Goal: Task Accomplishment & Management: Complete application form

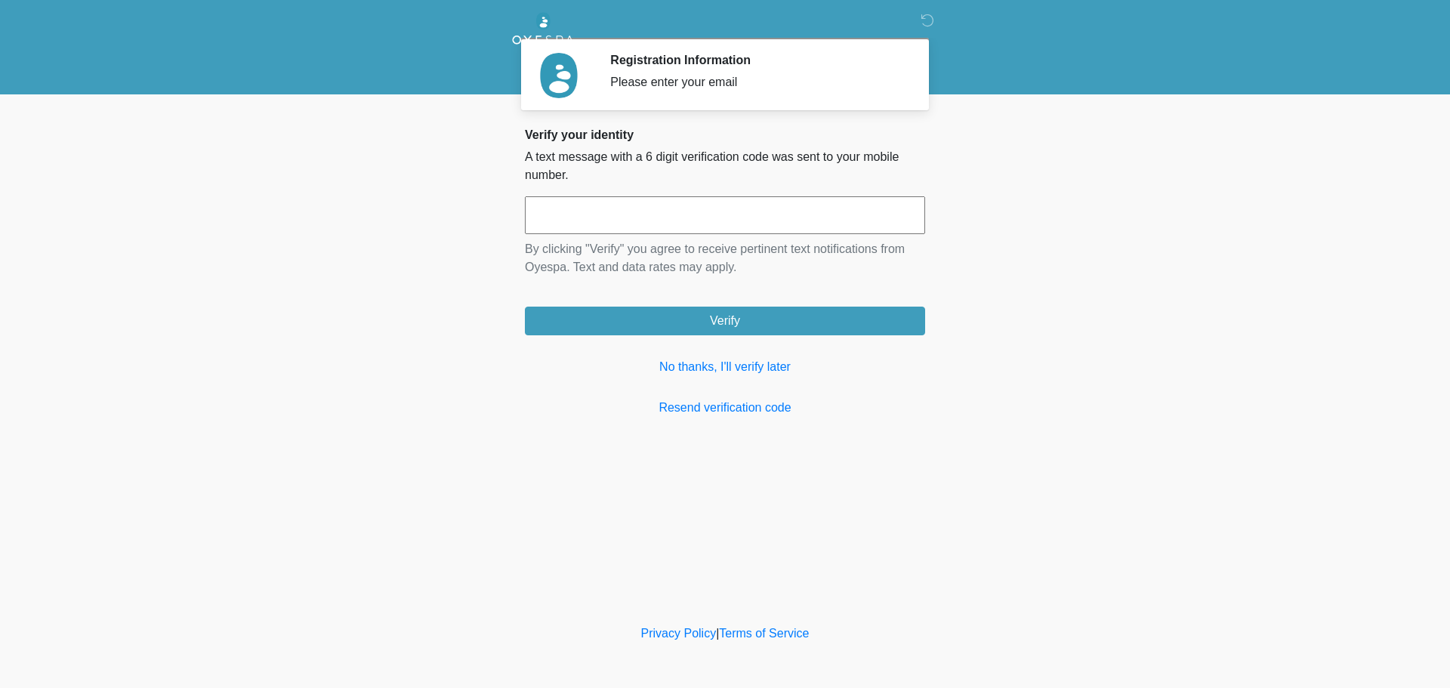
click at [710, 219] on input "text" at bounding box center [725, 215] width 400 height 38
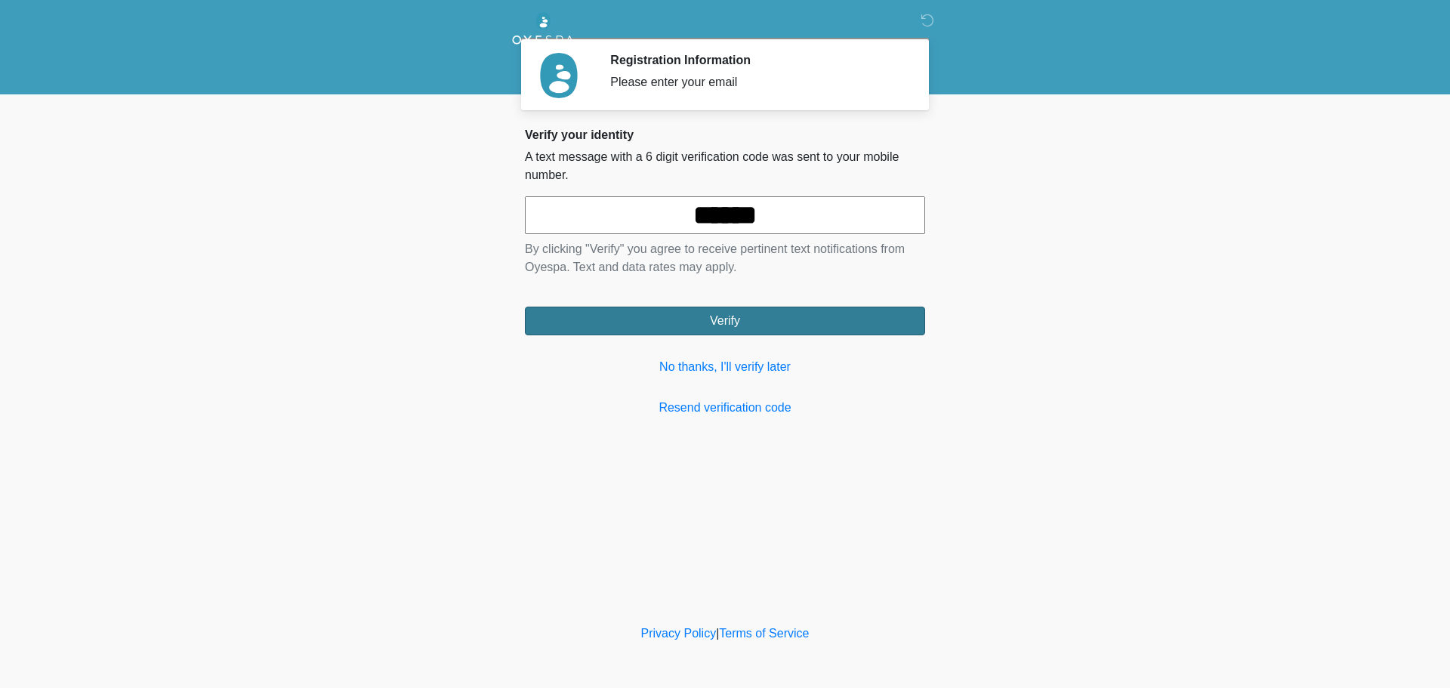
type input "******"
click at [714, 326] on button "Verify" at bounding box center [725, 321] width 400 height 29
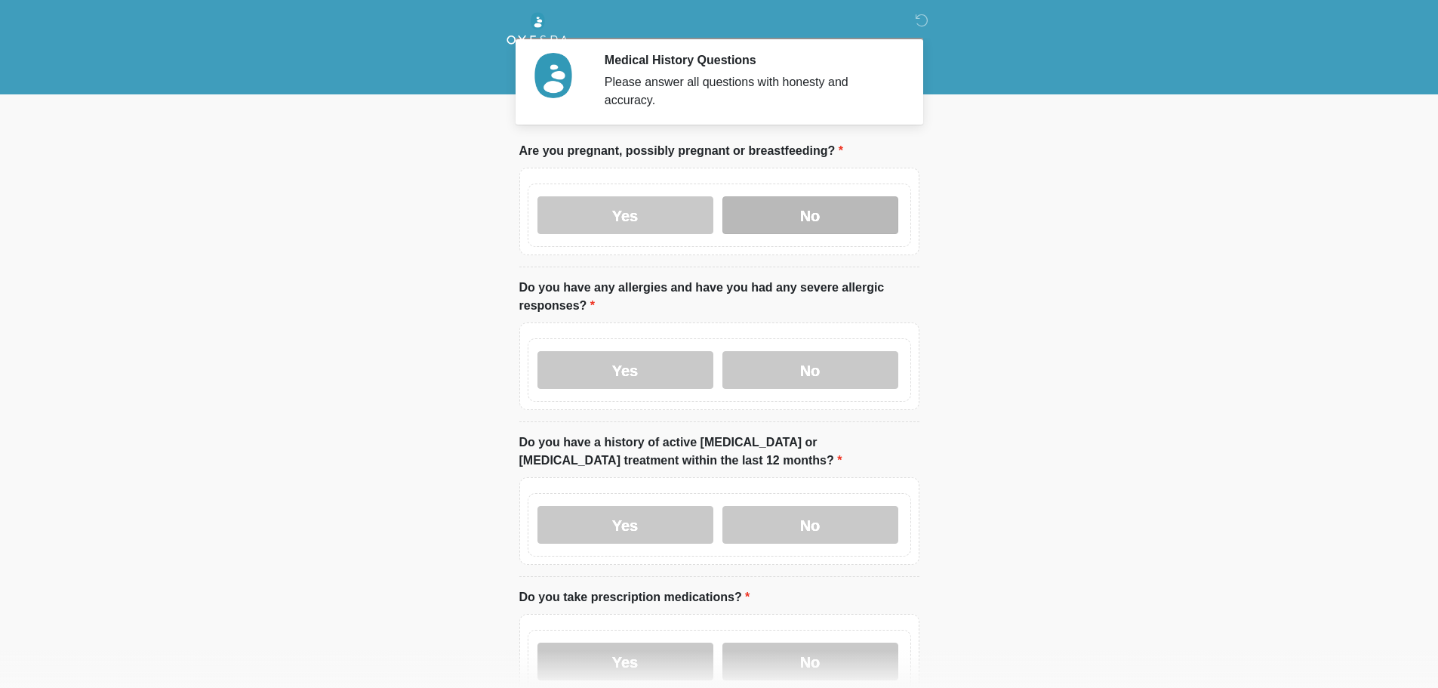
click at [825, 205] on label "No" at bounding box center [811, 215] width 176 height 38
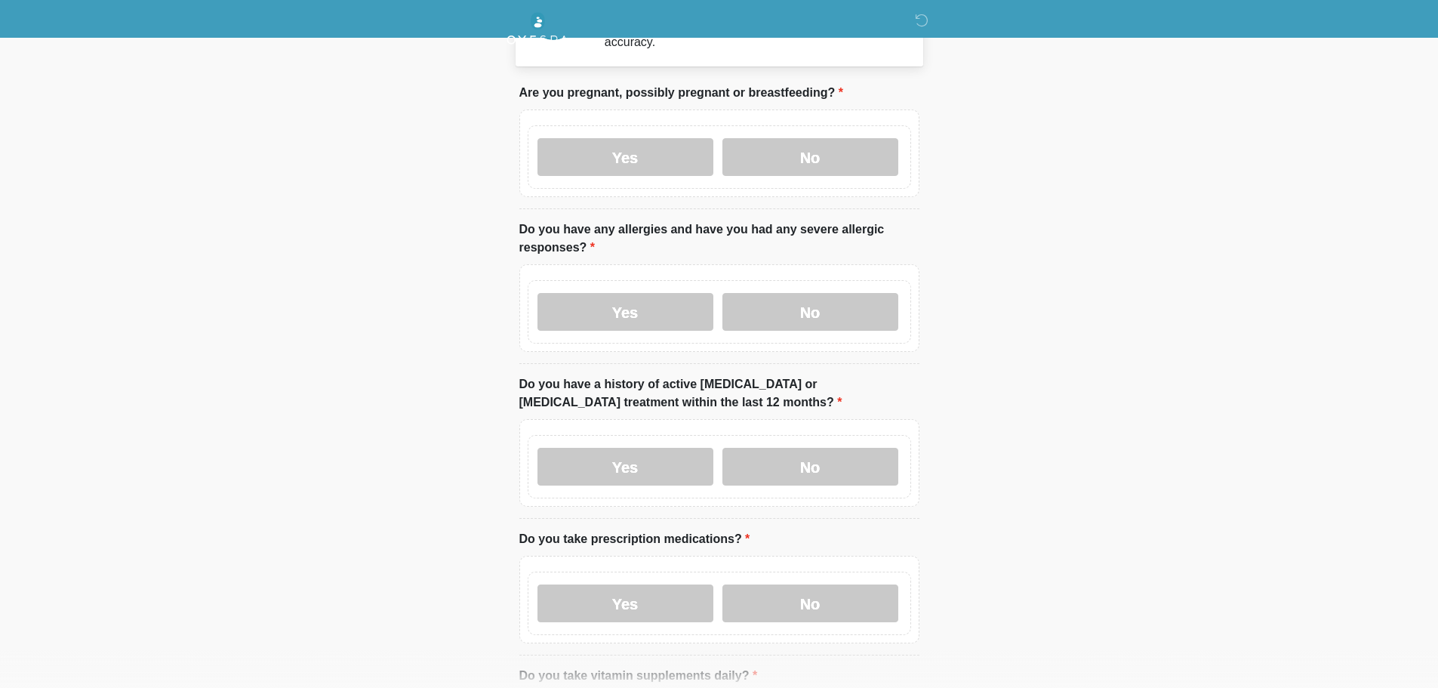
scroll to position [76, 0]
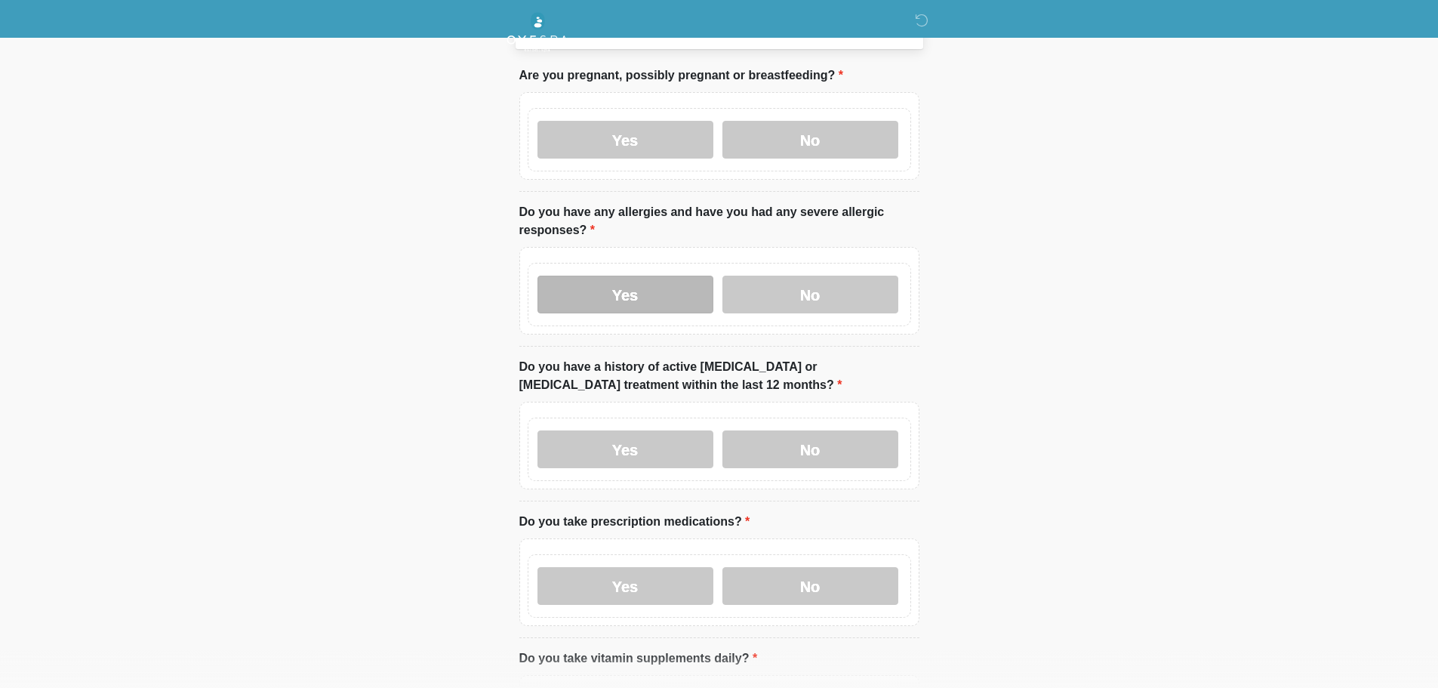
click at [660, 276] on label "Yes" at bounding box center [626, 295] width 176 height 38
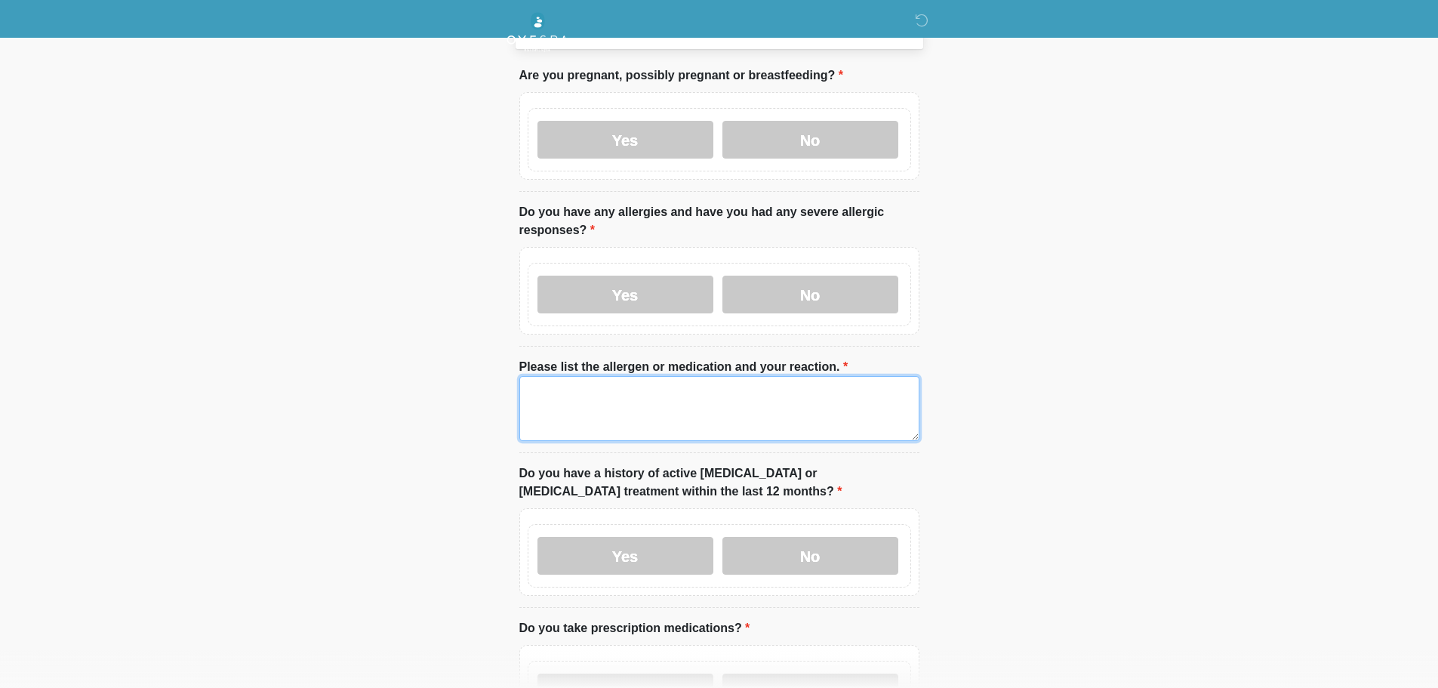
click at [544, 393] on textarea "Please list the allergen or medication and your reaction." at bounding box center [719, 408] width 400 height 65
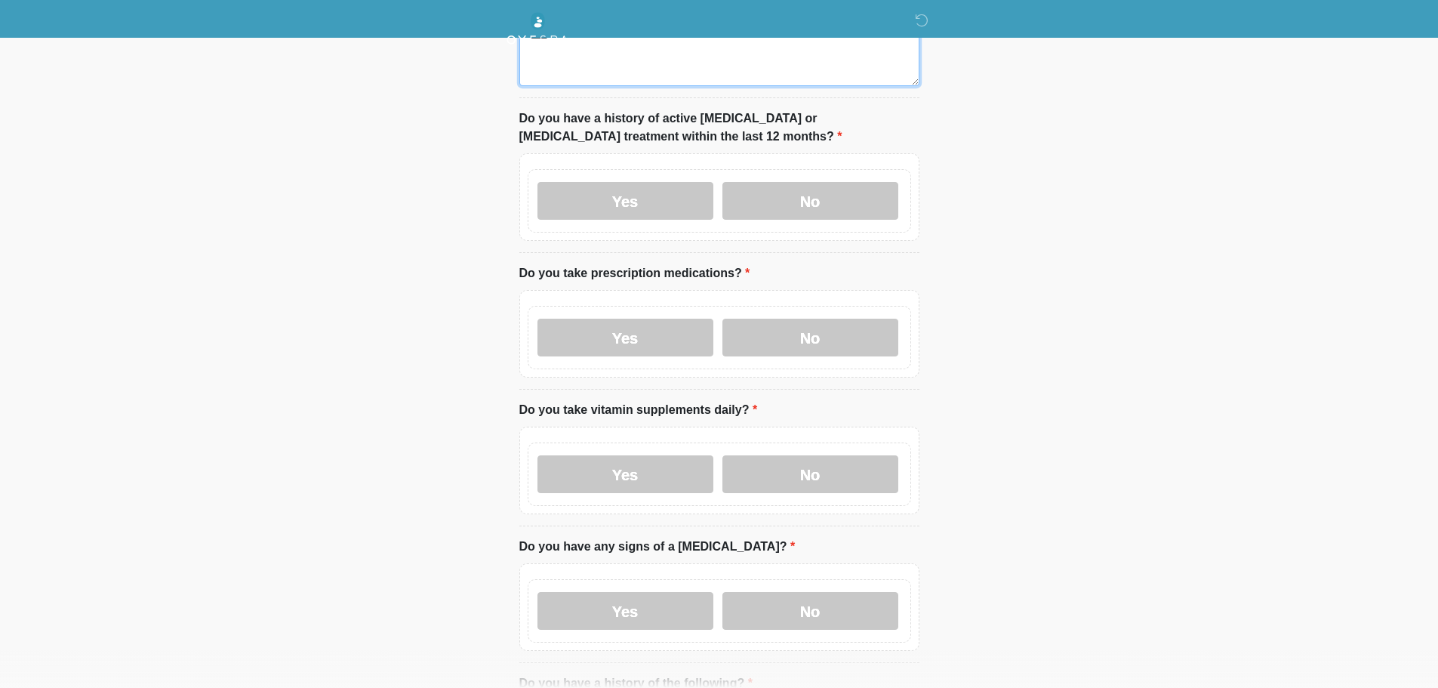
scroll to position [453, 0]
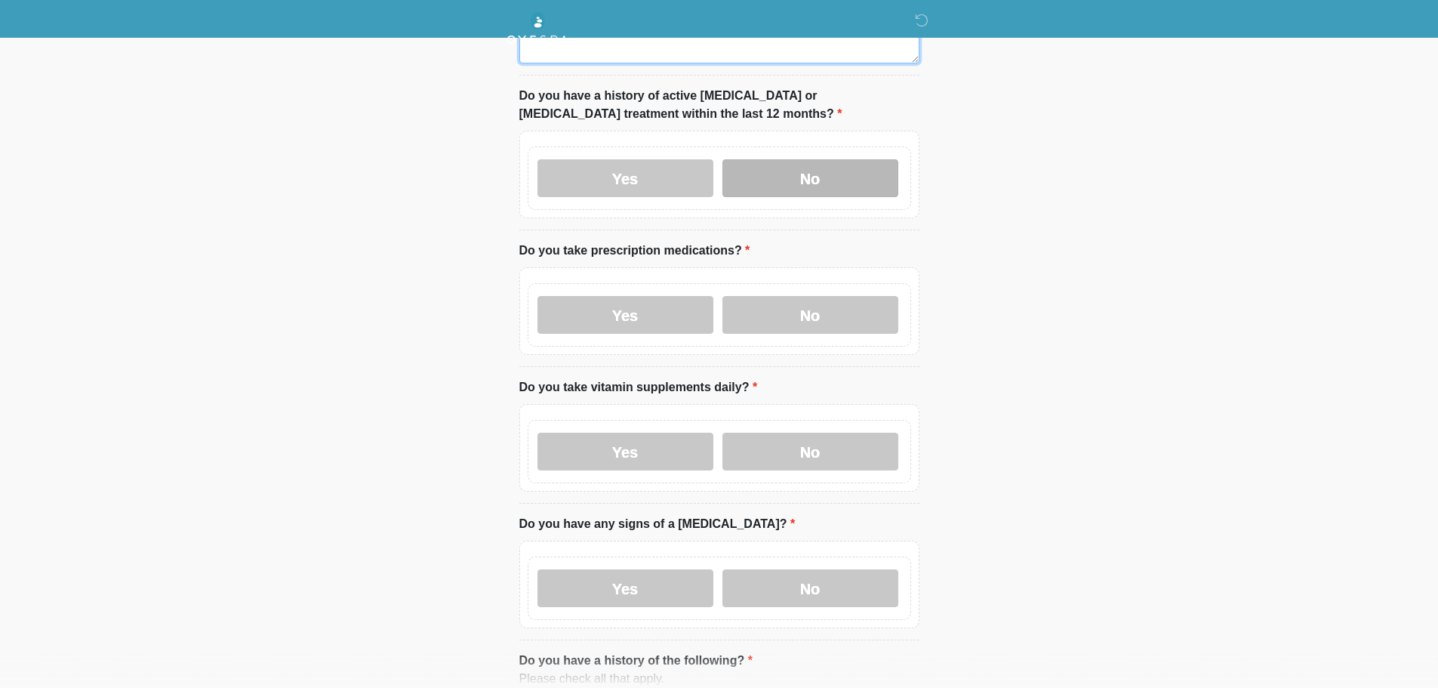
type textarea "****"
click at [804, 159] on label "No" at bounding box center [811, 178] width 176 height 38
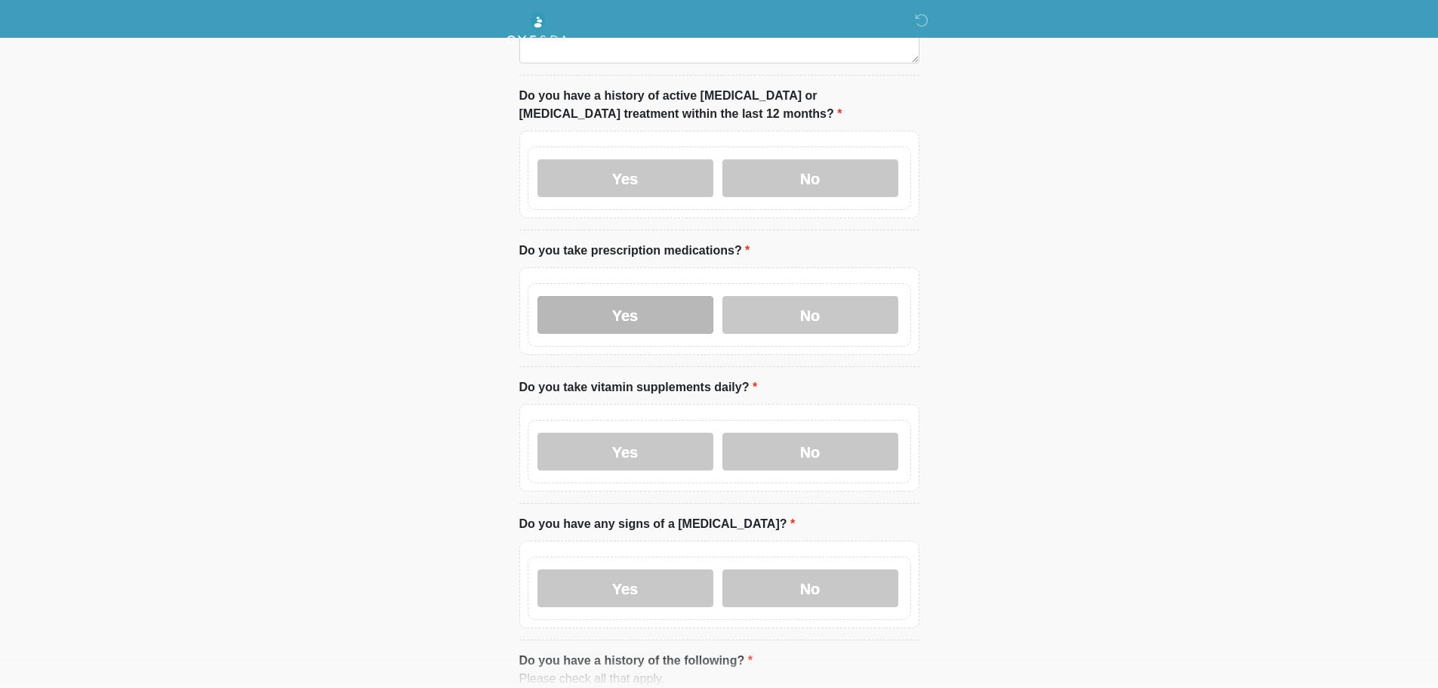
click at [616, 310] on label "Yes" at bounding box center [626, 315] width 176 height 38
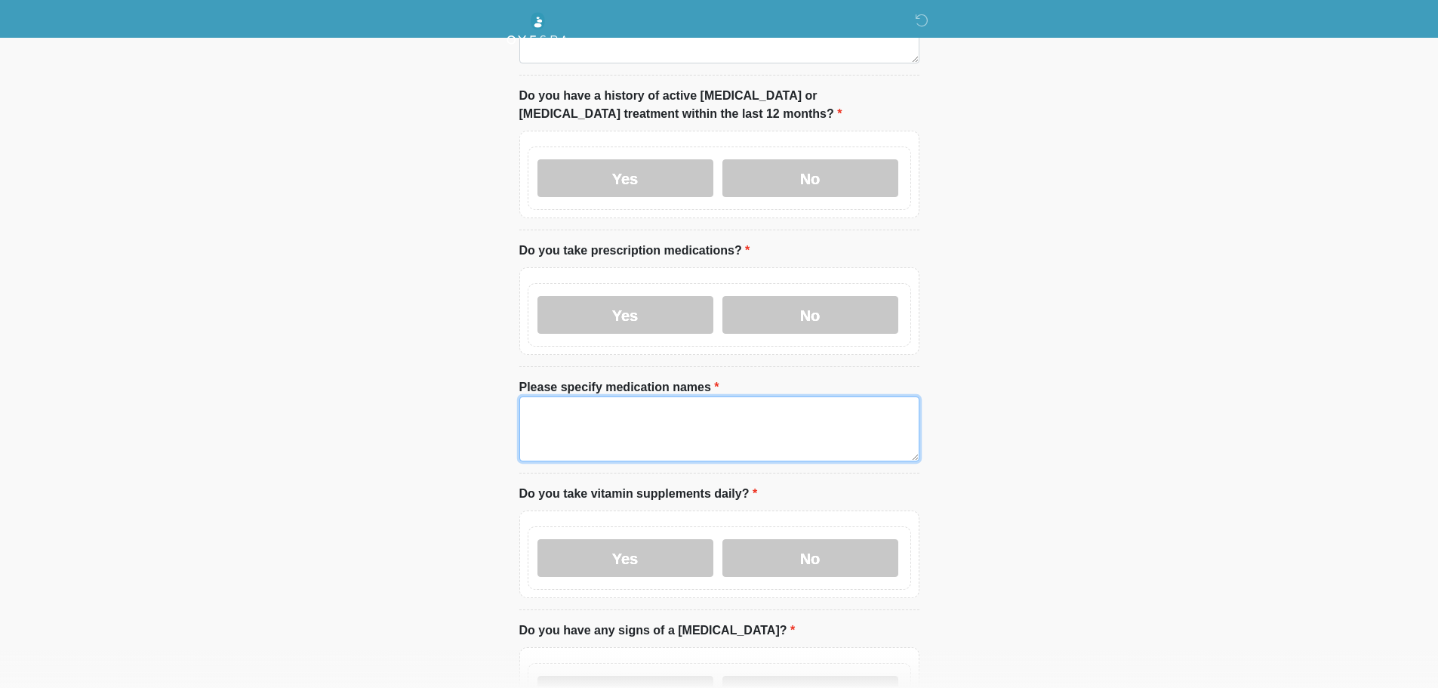
click at [624, 433] on textarea "Please specify medication names" at bounding box center [719, 428] width 400 height 65
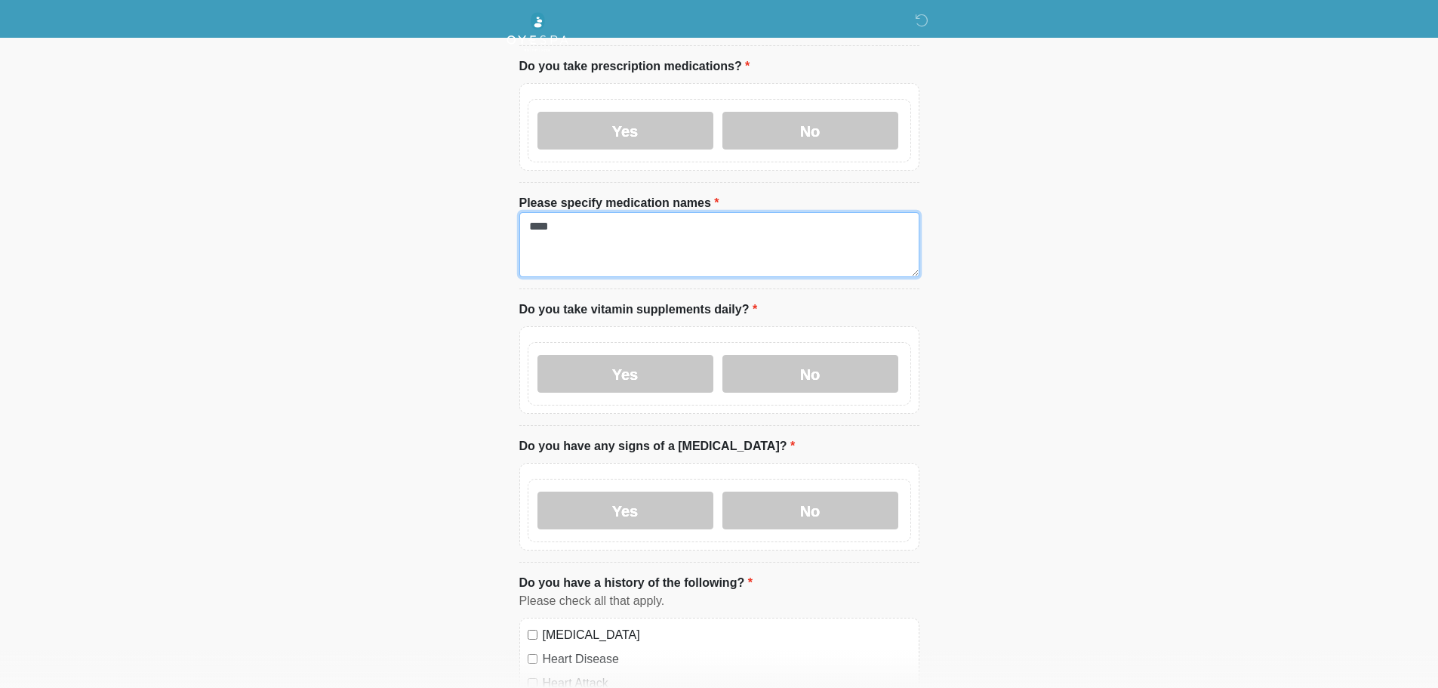
scroll to position [680, 0]
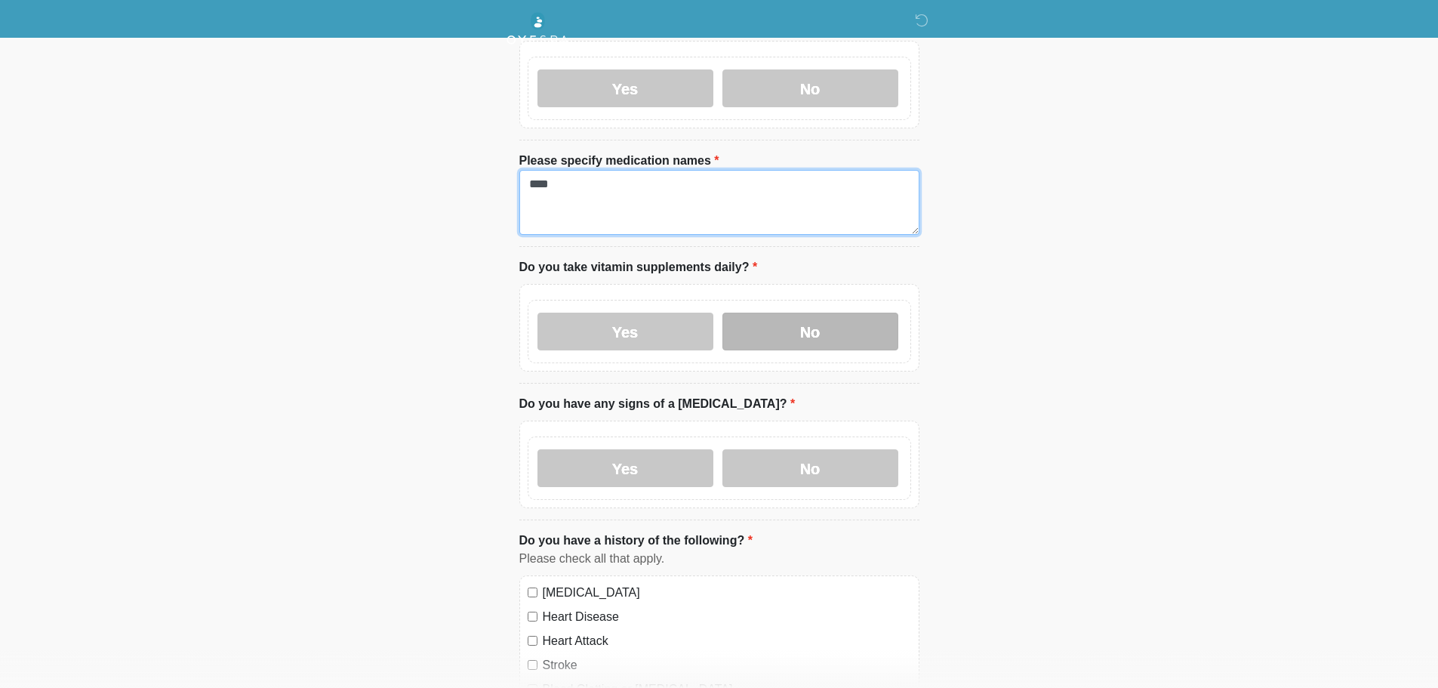
type textarea "****"
click at [799, 313] on label "No" at bounding box center [811, 332] width 176 height 38
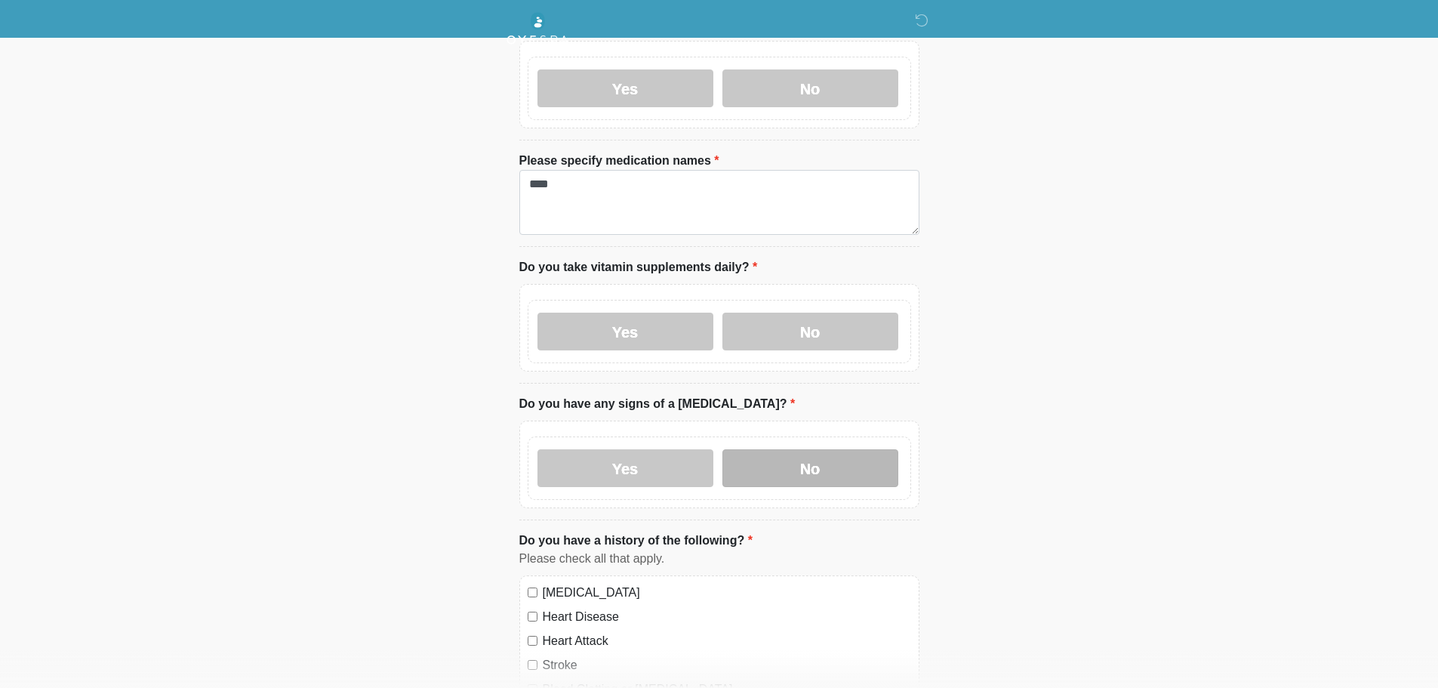
click at [793, 449] on label "No" at bounding box center [811, 468] width 176 height 38
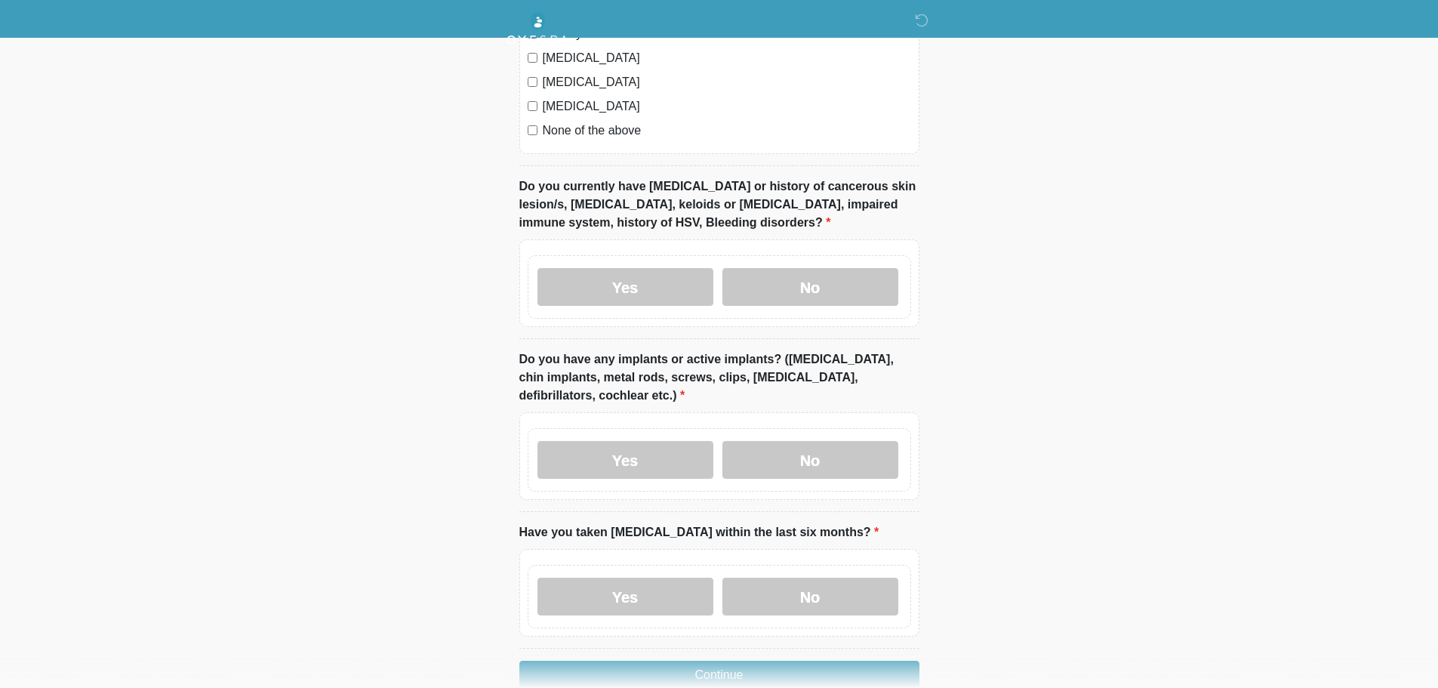
scroll to position [1435, 0]
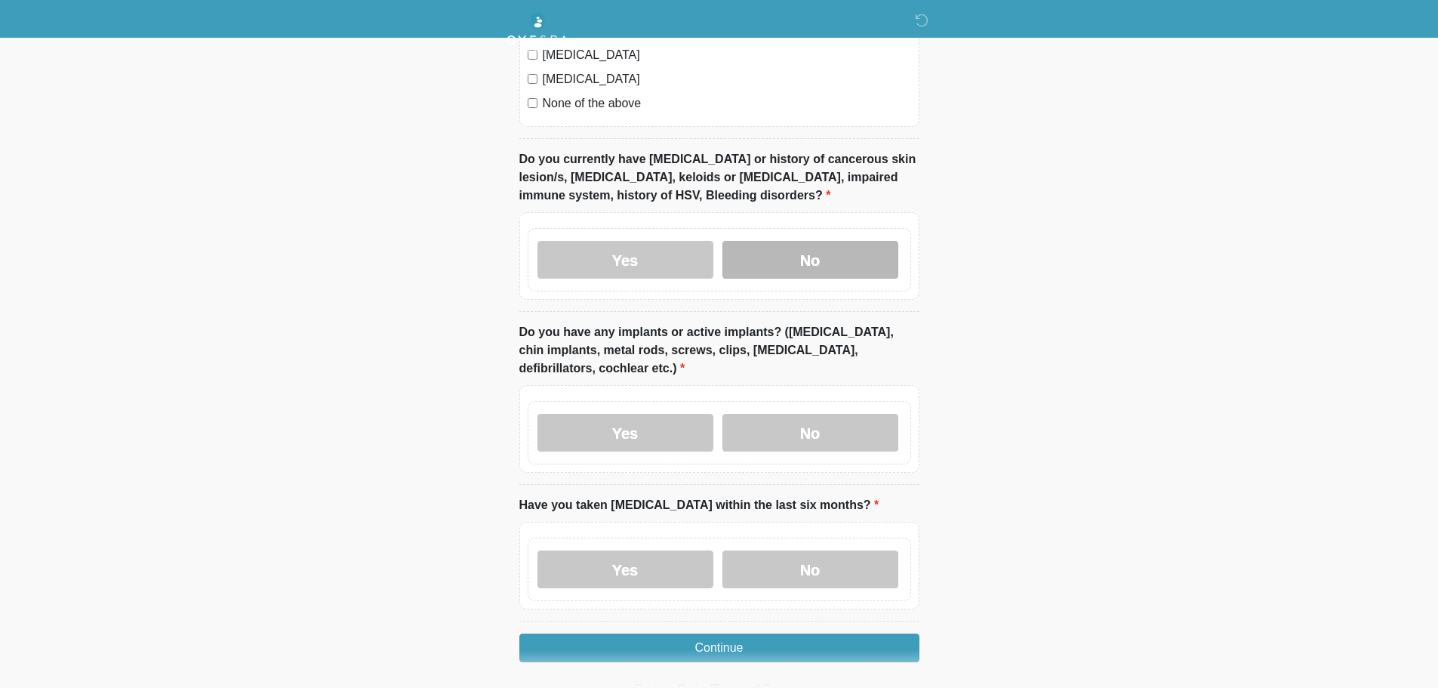
click at [848, 251] on label "No" at bounding box center [811, 260] width 176 height 38
click at [876, 414] on label "No" at bounding box center [811, 433] width 176 height 38
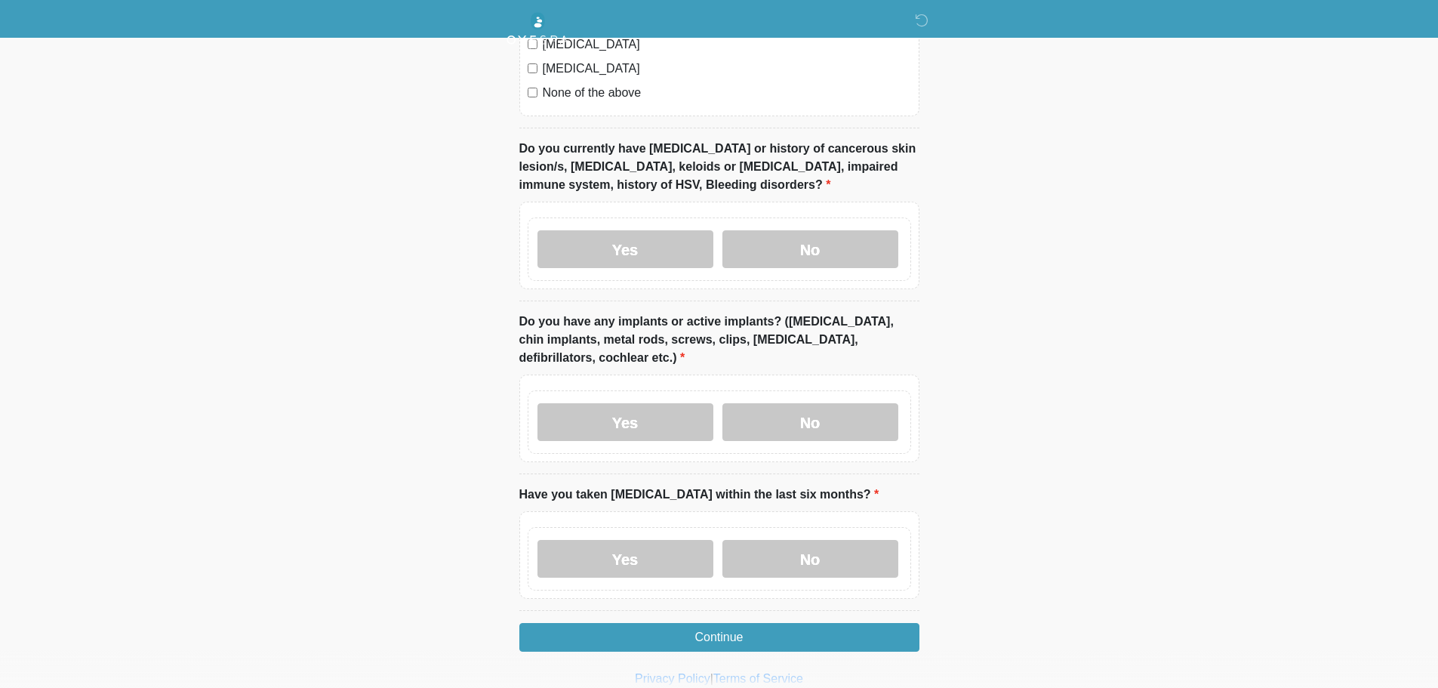
scroll to position [1476, 0]
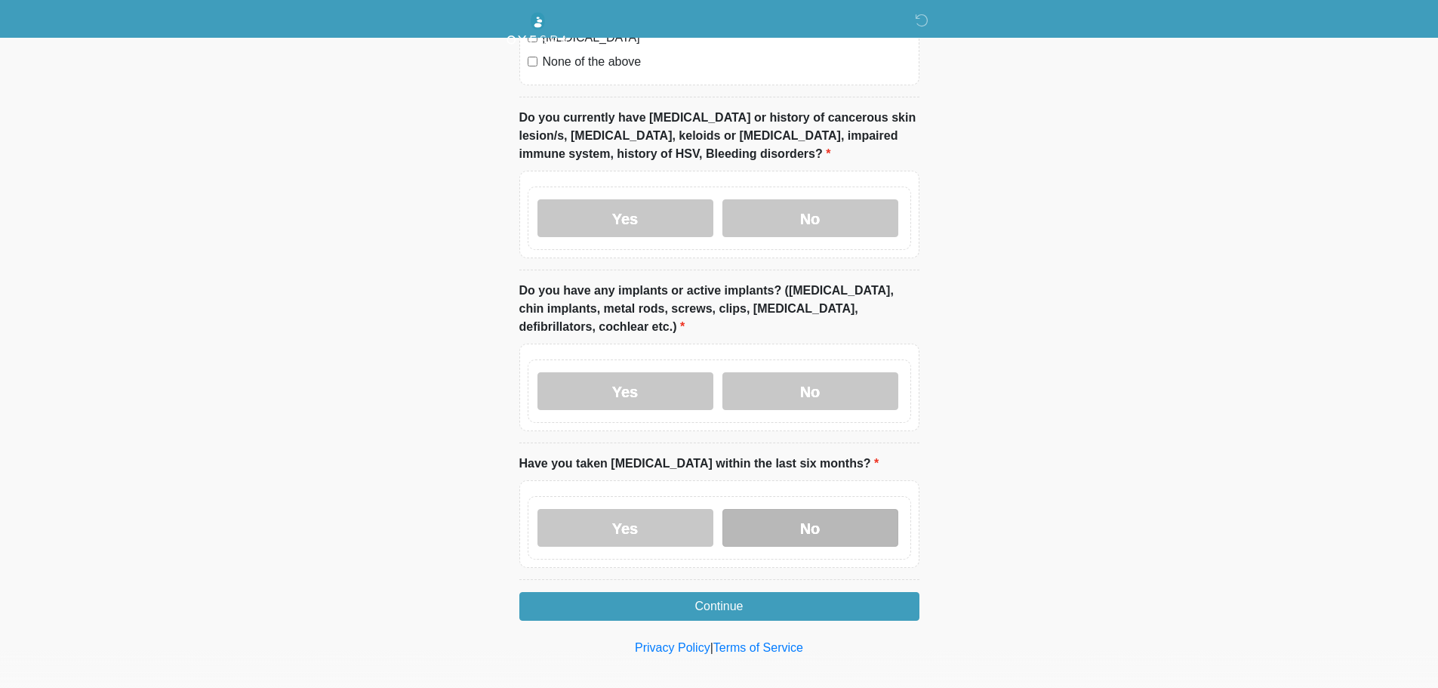
click at [850, 513] on label "No" at bounding box center [811, 528] width 176 height 38
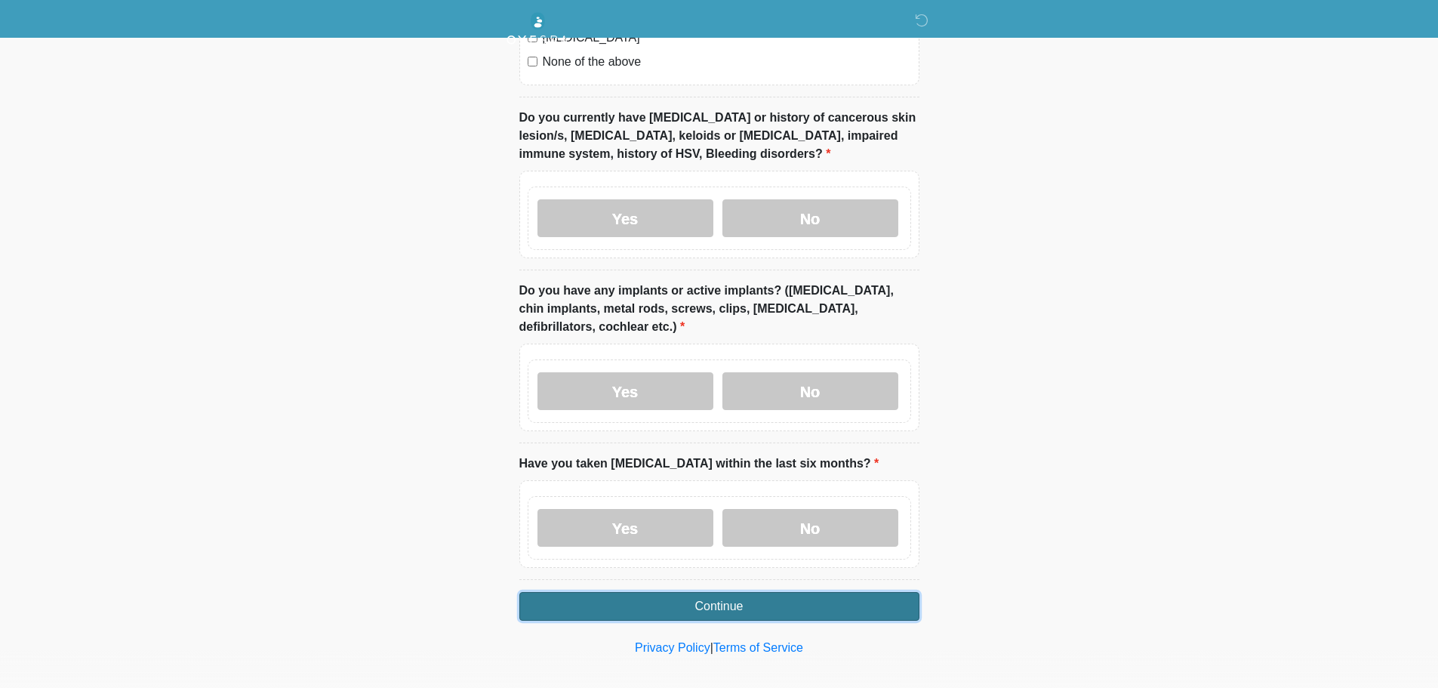
click at [734, 598] on button "Continue" at bounding box center [719, 606] width 400 height 29
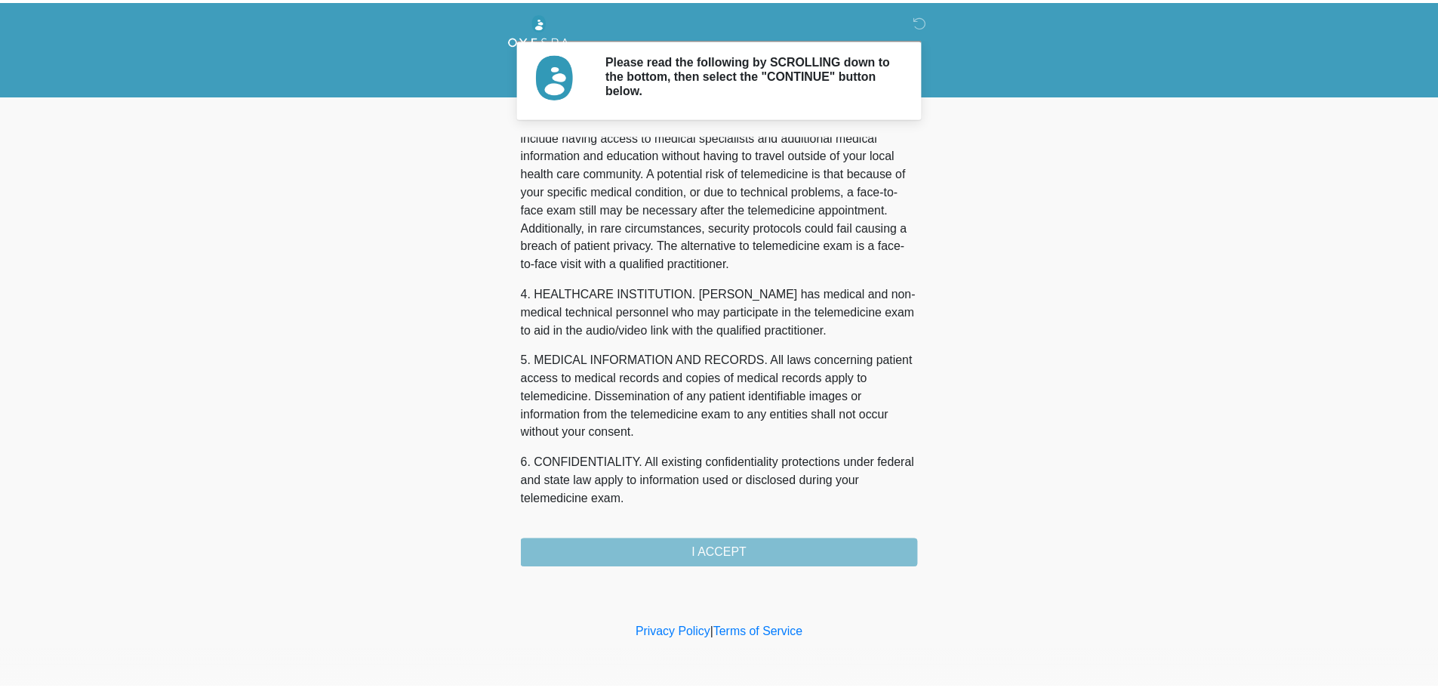
scroll to position [490, 0]
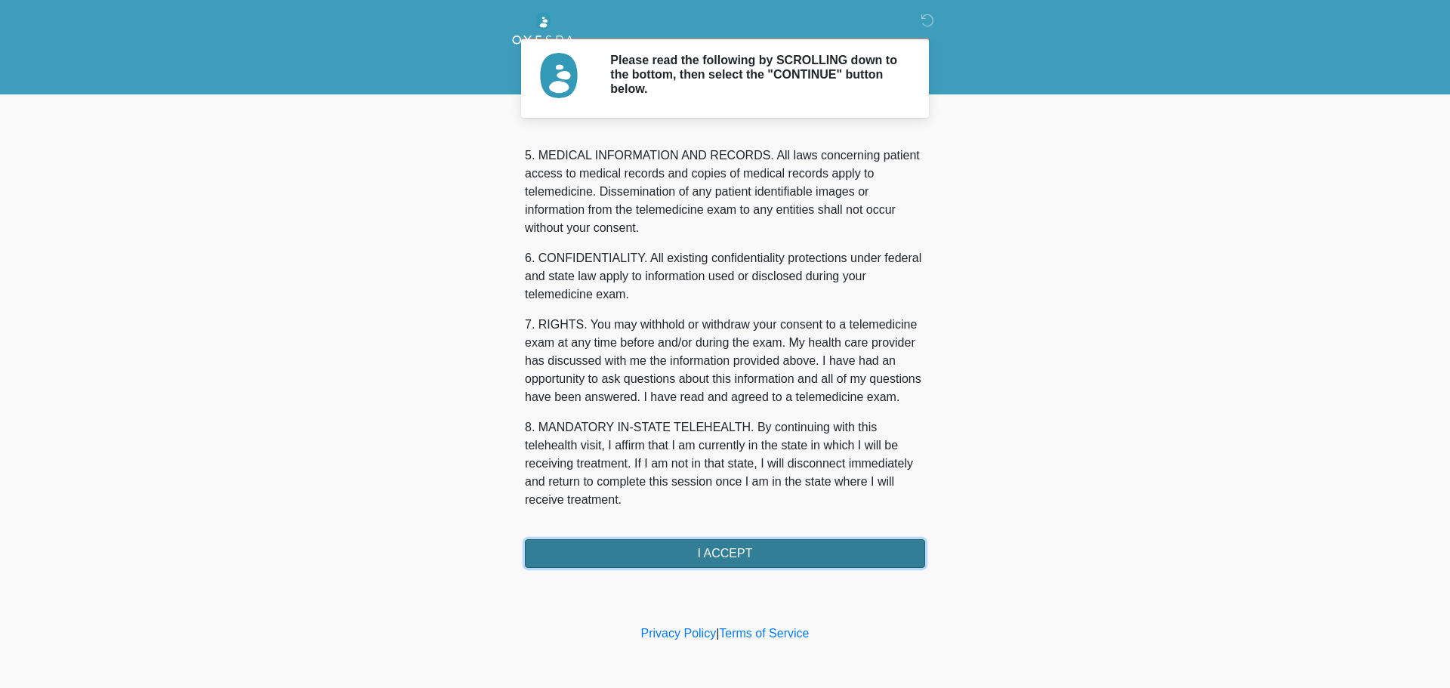
click at [735, 547] on button "I ACCEPT" at bounding box center [725, 553] width 400 height 29
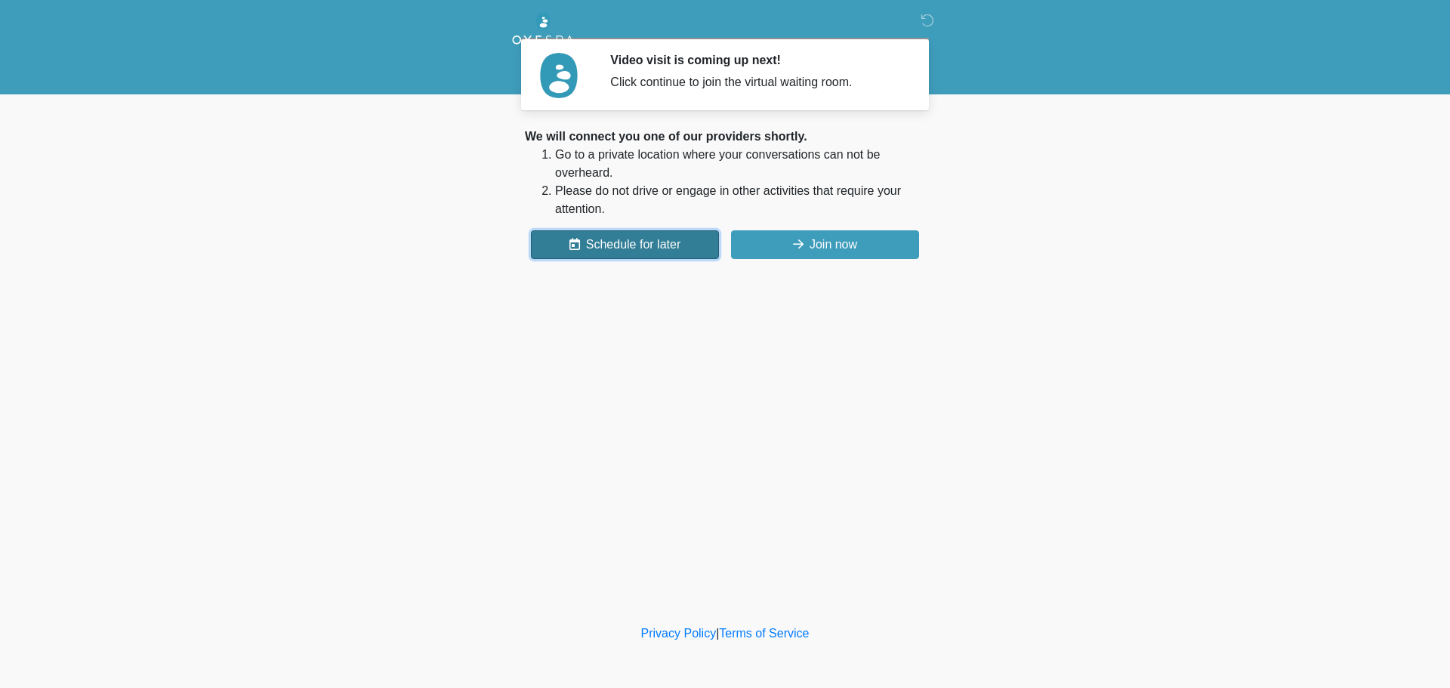
click at [599, 248] on button "Schedule for later" at bounding box center [625, 244] width 188 height 29
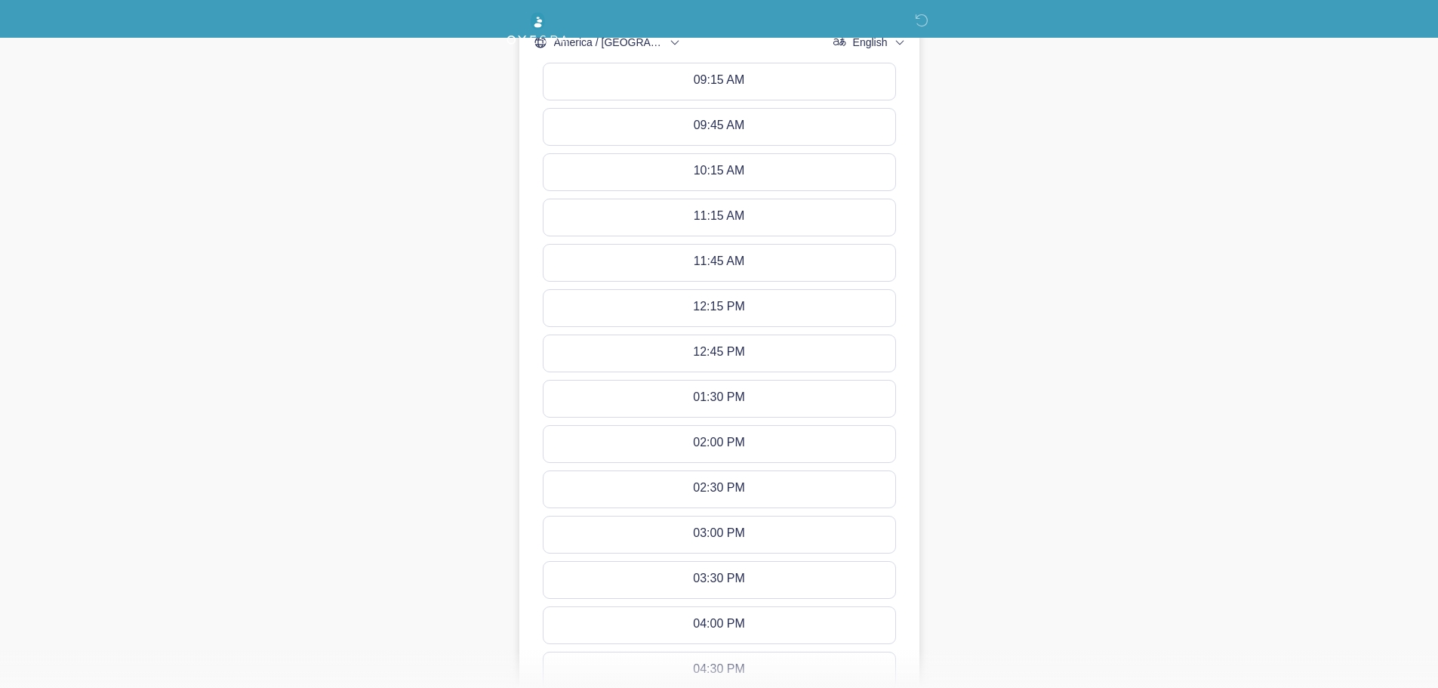
scroll to position [768, 0]
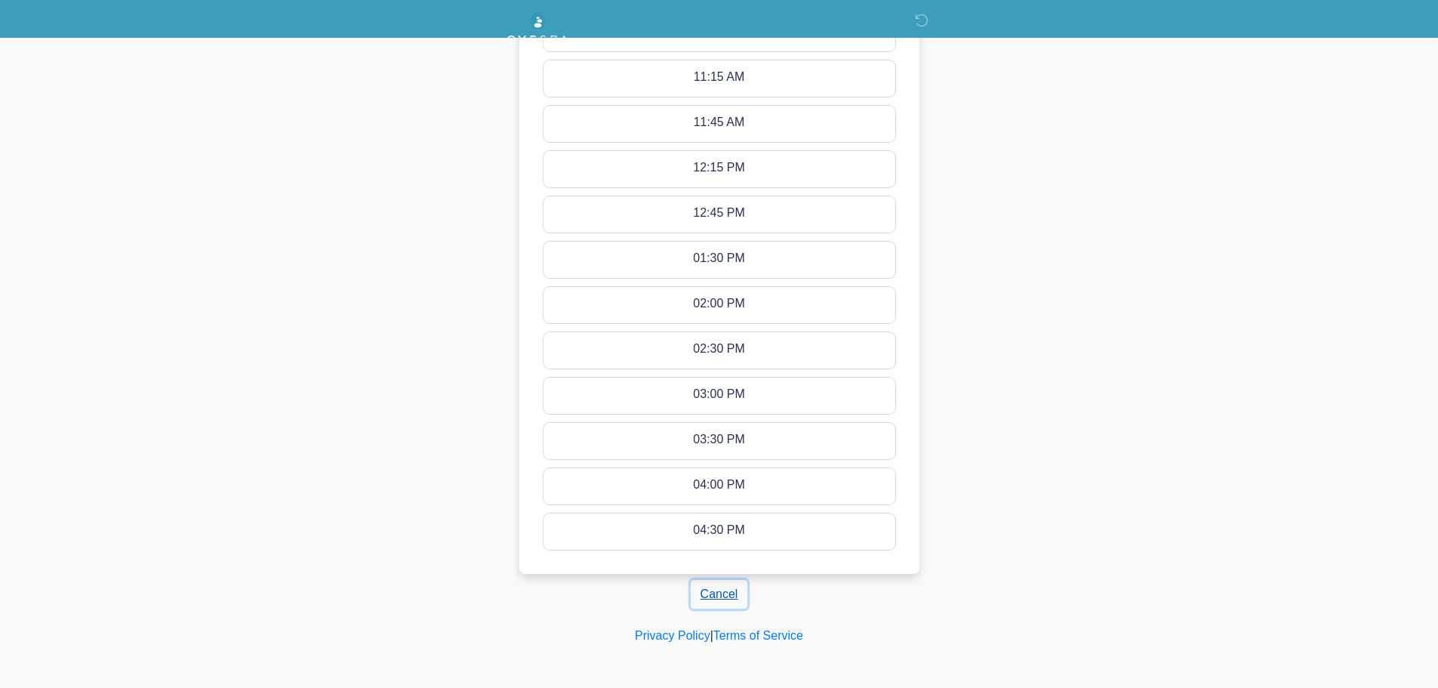
click at [710, 588] on button "Cancel" at bounding box center [719, 594] width 57 height 29
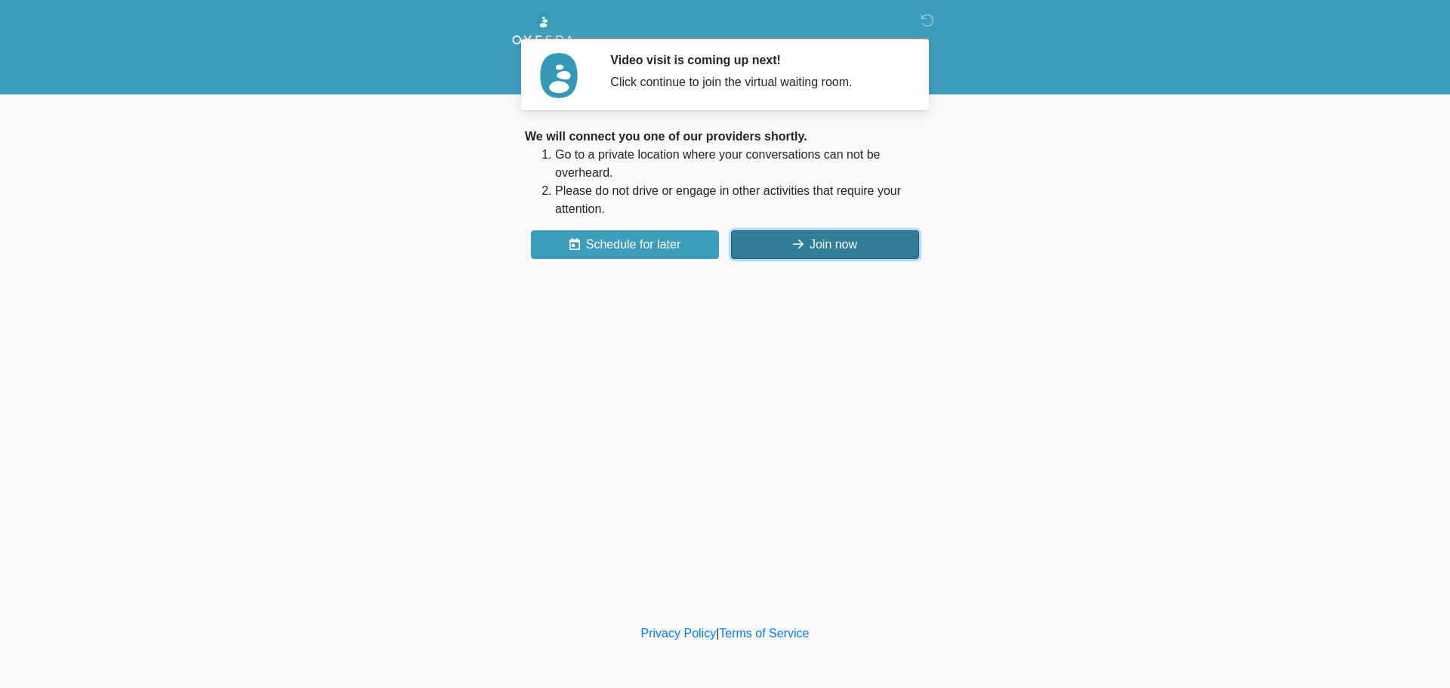
click at [785, 248] on button "Join now" at bounding box center [825, 244] width 188 height 29
